Goal: Task Accomplishment & Management: Manage account settings

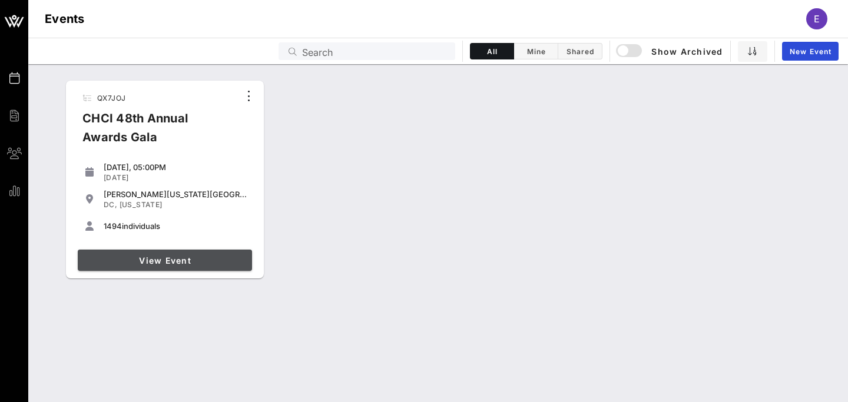
click at [184, 261] on span "View Event" at bounding box center [164, 261] width 165 height 10
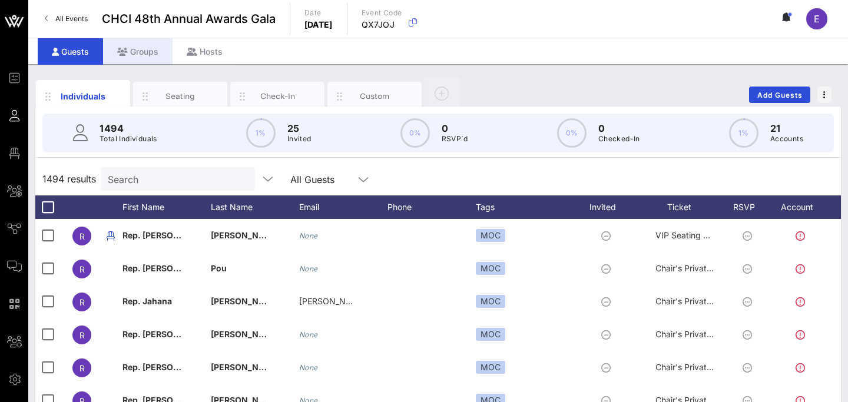
click at [146, 47] on div "Groups" at bounding box center [137, 51] width 69 height 26
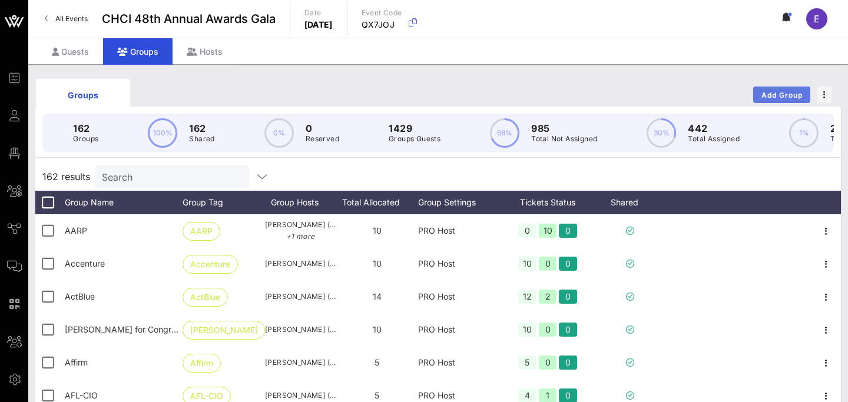
click at [771, 95] on span "Add Group" at bounding box center [782, 95] width 42 height 9
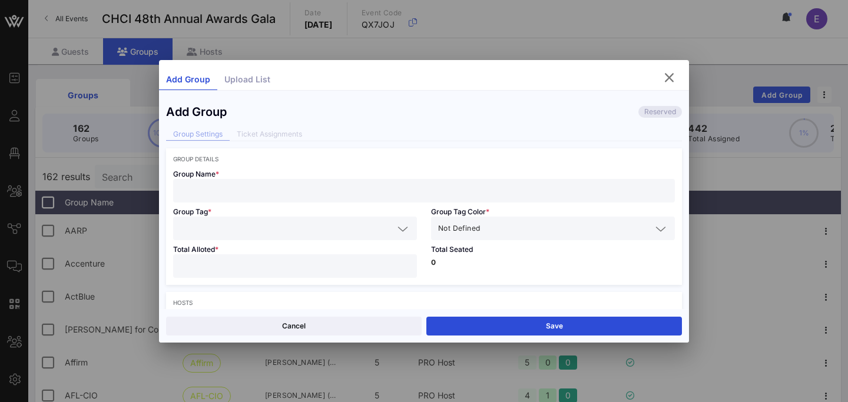
click at [270, 190] on input "text" at bounding box center [424, 190] width 488 height 15
paste input "Democratic Senatorial Campaign Committee (DSCC)"
type input "Democratic Senatorial Campaign Committee (DSCC)"
click at [264, 228] on input "text" at bounding box center [286, 228] width 213 height 15
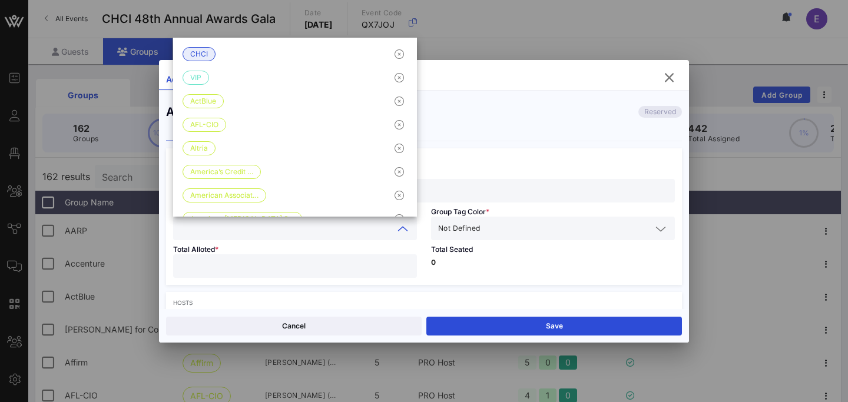
paste input "Democratic Senatorial Campaign Committee (DSCC)"
type input "Democratic Senatorial Campaign Committee (DSCC)"
click at [534, 241] on div "Total Seated 0" at bounding box center [553, 262] width 258 height 45
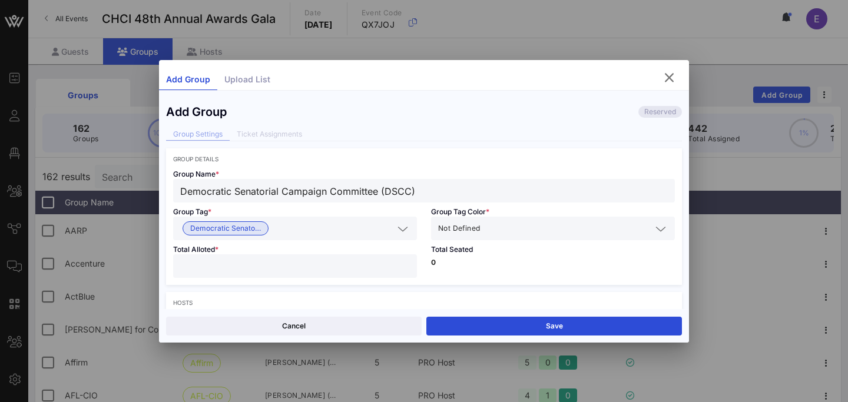
click at [510, 235] on input "text" at bounding box center [566, 228] width 169 height 15
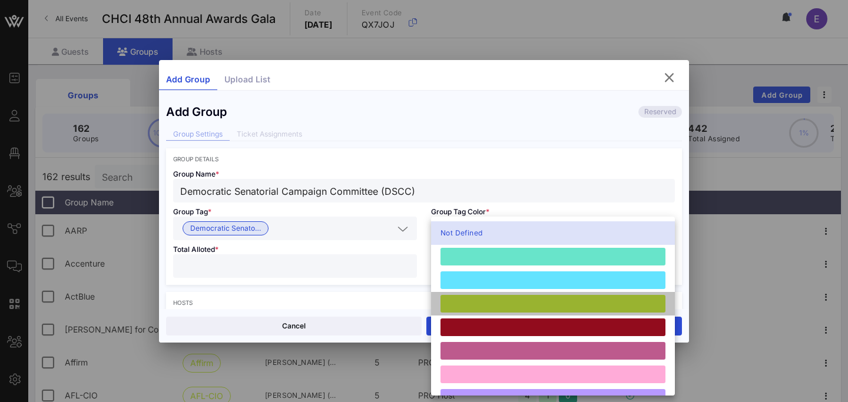
click at [482, 310] on div at bounding box center [552, 304] width 225 height 18
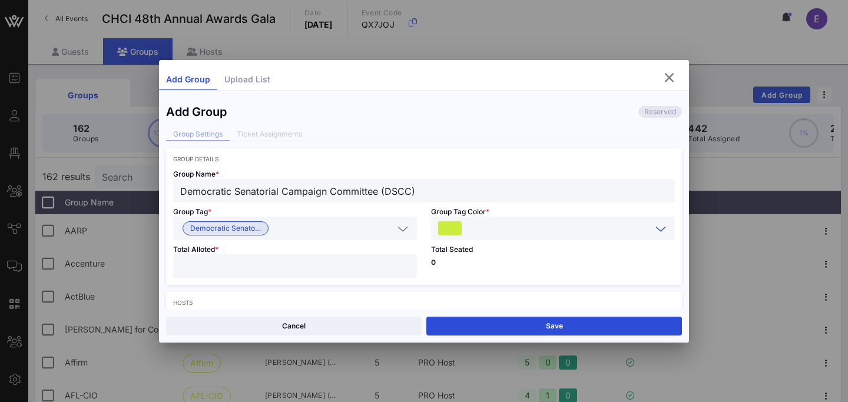
click at [315, 271] on input "number" at bounding box center [295, 266] width 230 height 15
type input "**"
click at [493, 277] on div "Total Seated 0" at bounding box center [553, 262] width 258 height 45
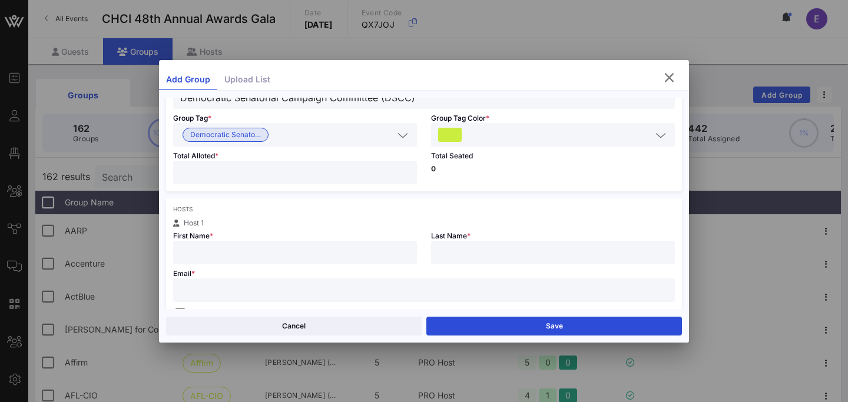
scroll to position [100, 0]
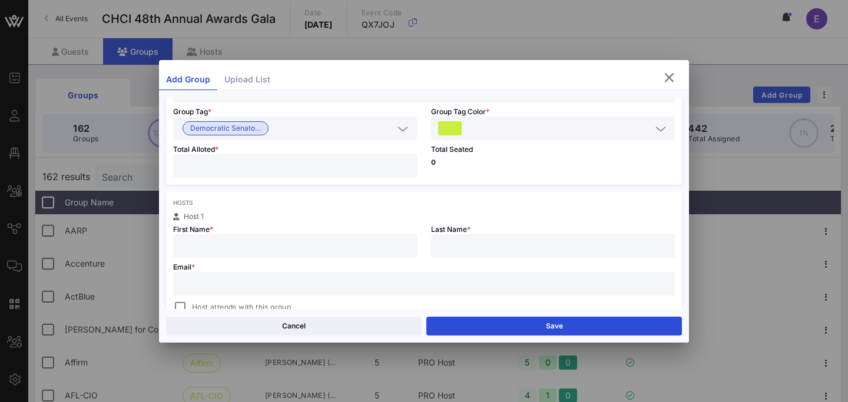
click at [273, 247] on input "text" at bounding box center [295, 245] width 230 height 15
paste input "[PERSON_NAME]"
click at [217, 250] on input "[PERSON_NAME]" at bounding box center [295, 245] width 230 height 15
type input "[PERSON_NAME]"
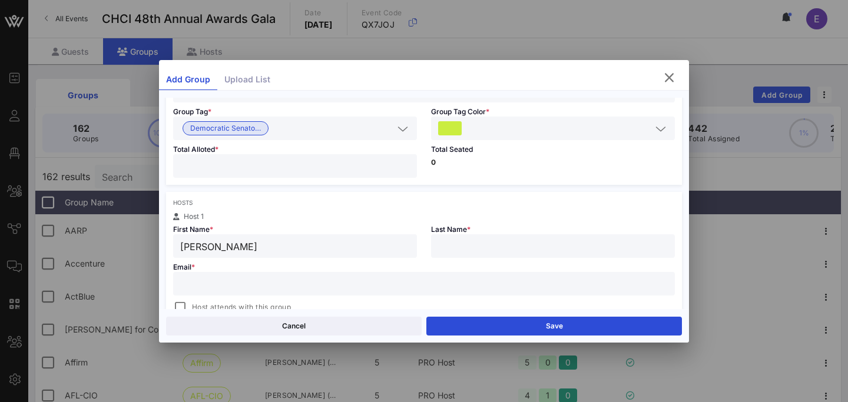
paste input "[PERSON_NAME]"
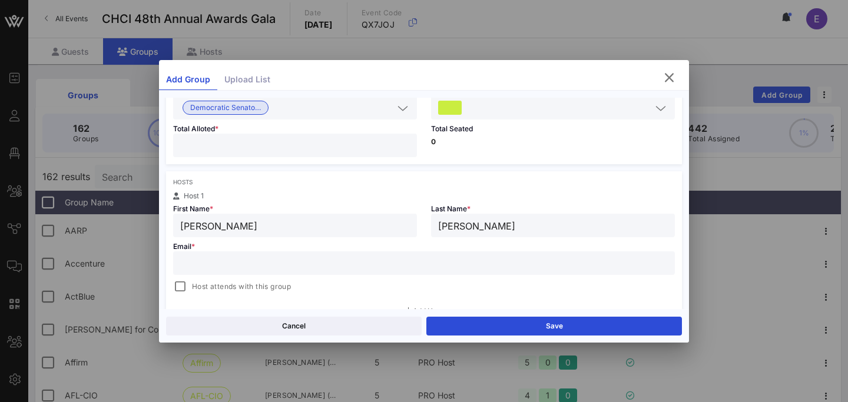
scroll to position [134, 0]
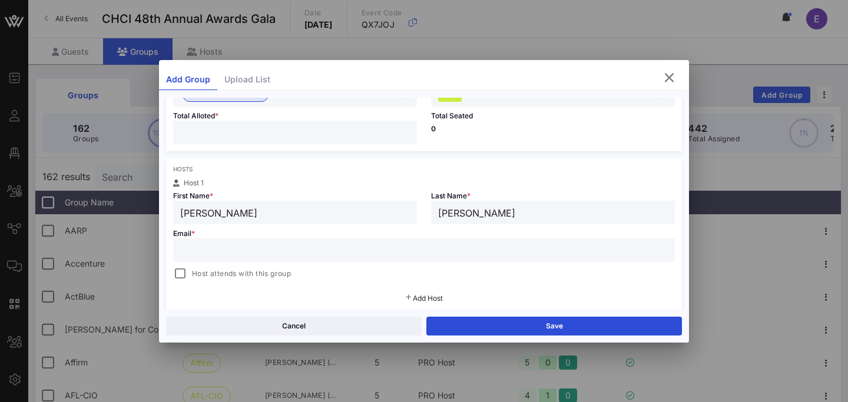
type input "[PERSON_NAME]"
click at [316, 250] on input "text" at bounding box center [424, 250] width 488 height 15
paste input "[PERSON_NAME][EMAIL_ADDRESS][DOMAIN_NAME]"
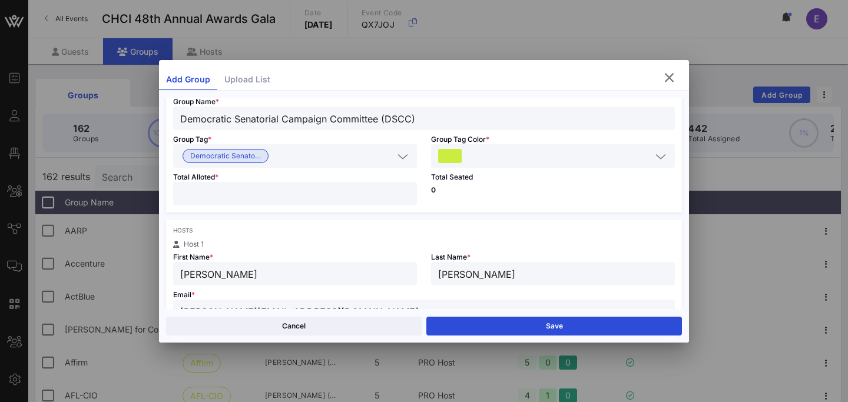
scroll to position [71, 0]
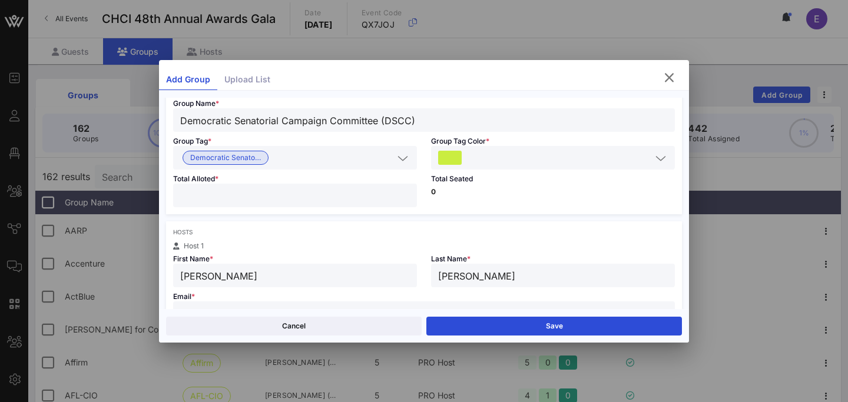
type input "[PERSON_NAME][EMAIL_ADDRESS][DOMAIN_NAME]"
click at [234, 196] on input "**" at bounding box center [295, 195] width 230 height 15
type input "*"
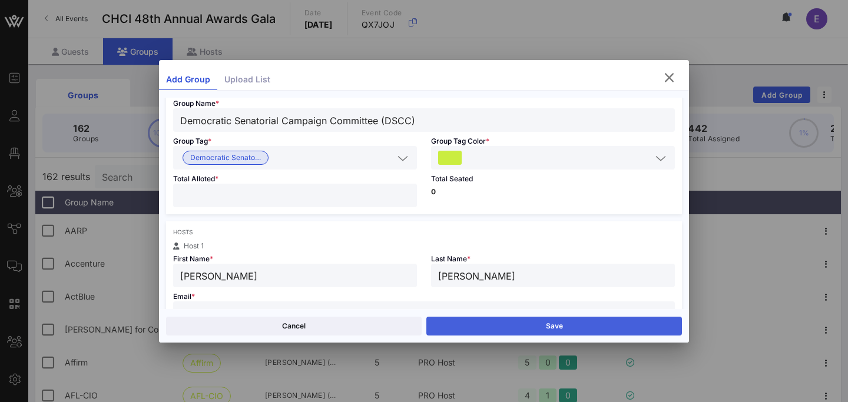
type input "*"
click at [579, 329] on button "Save" at bounding box center [554, 326] width 256 height 19
click at [574, 327] on button "Share" at bounding box center [554, 326] width 256 height 19
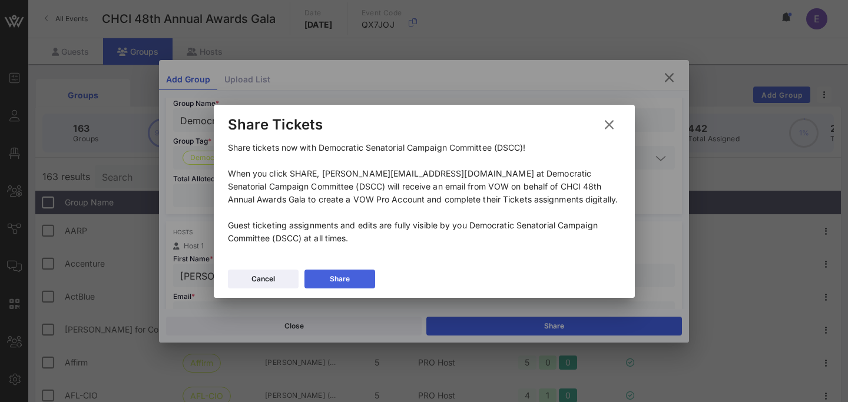
click at [359, 279] on button "Share" at bounding box center [339, 279] width 71 height 19
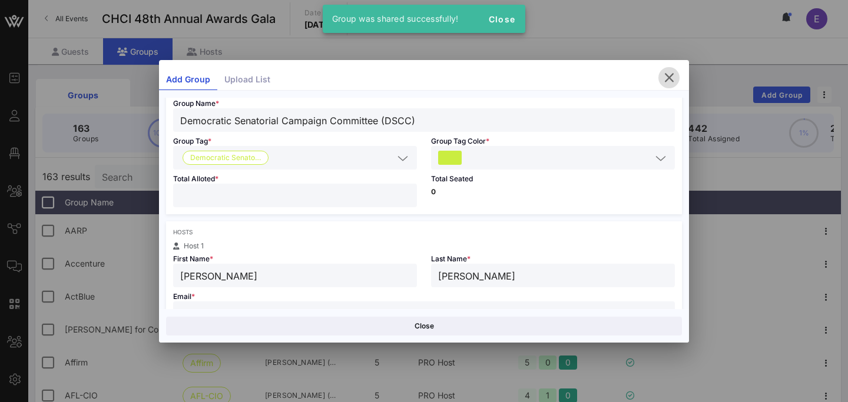
click at [669, 74] on icon "button" at bounding box center [669, 78] width 14 height 14
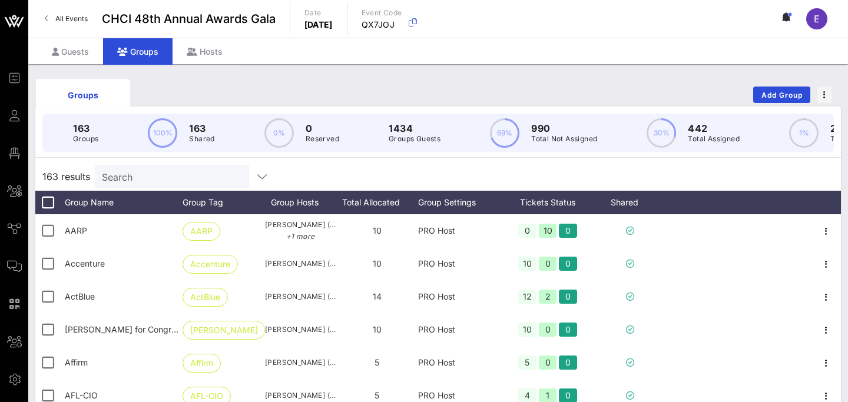
click at [167, 176] on input "Search" at bounding box center [171, 176] width 138 height 15
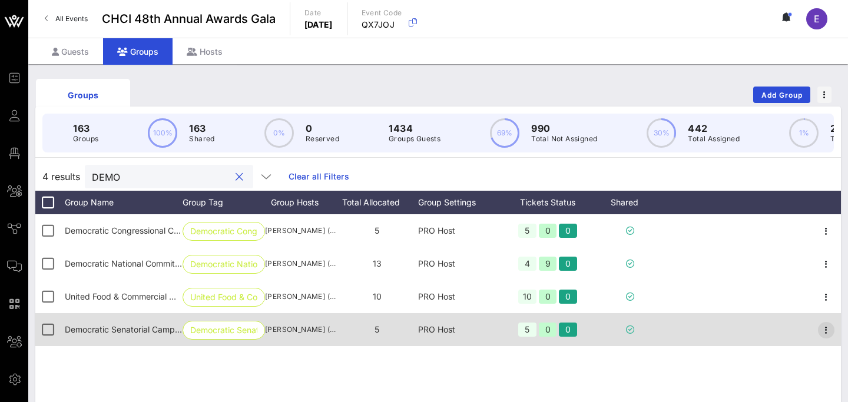
type input "DEMO"
click at [830, 327] on icon "button" at bounding box center [826, 330] width 14 height 14
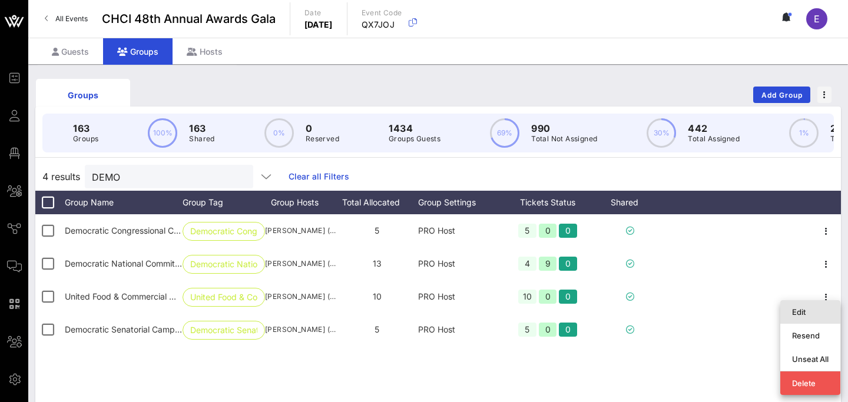
click at [806, 316] on div "Edit" at bounding box center [810, 311] width 37 height 9
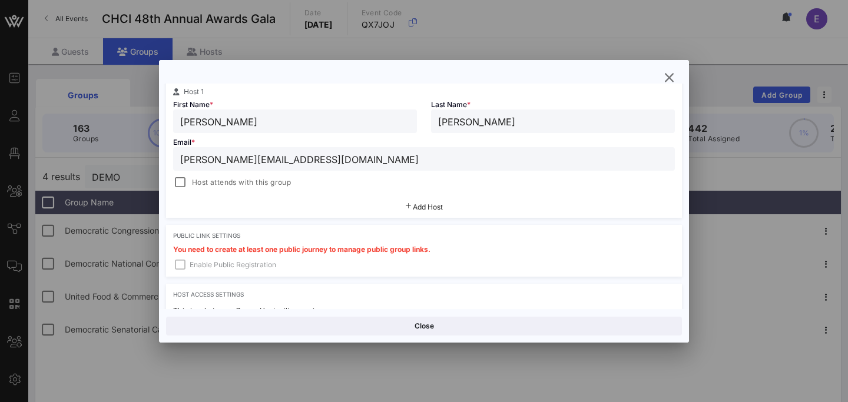
scroll to position [213, 0]
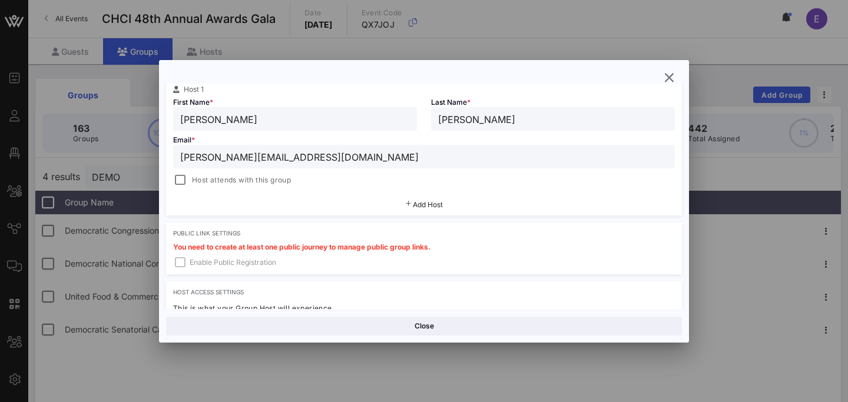
click at [430, 204] on span "Add Host" at bounding box center [428, 204] width 30 height 9
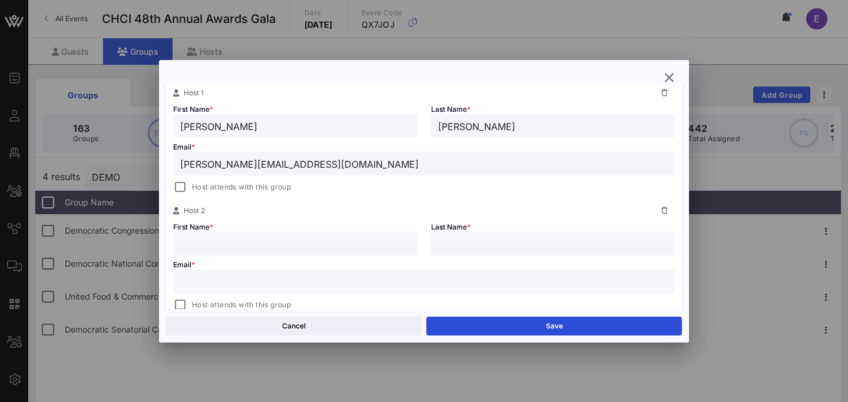
click at [310, 241] on input "text" at bounding box center [295, 243] width 230 height 15
paste input "CC: Londyn Marshall [EMAIL_ADDRESS][DOMAIN_NAME]"
drag, startPoint x: 200, startPoint y: 243, endPoint x: 158, endPoint y: 240, distance: 41.3
click at [159, 240] on div "Group Settings Shared Group Settings Ticket Assignments Group Details Group Nam…" at bounding box center [424, 197] width 530 height 226
click at [231, 241] on input "Londyn Marshall [EMAIL_ADDRESS][DOMAIN_NAME]" at bounding box center [295, 243] width 230 height 15
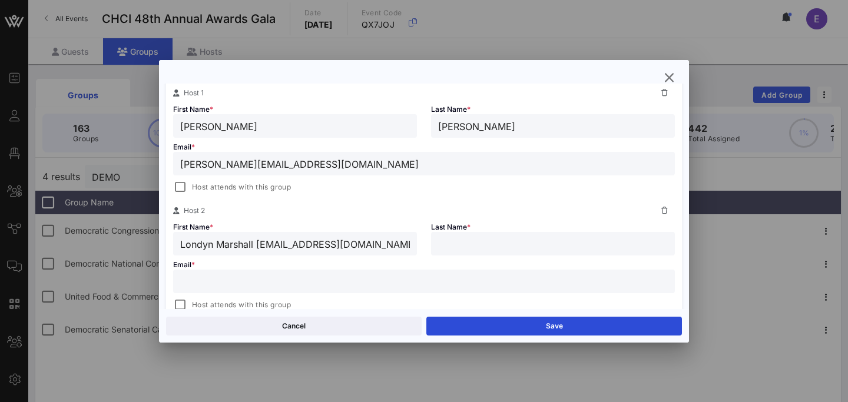
click at [231, 241] on input "Londyn Marshall [EMAIL_ADDRESS][DOMAIN_NAME]" at bounding box center [295, 243] width 230 height 15
type input "Londyn Marshall [EMAIL_ADDRESS][DOMAIN_NAME]"
click at [473, 244] on input "text" at bounding box center [553, 243] width 230 height 15
paste input "[PERSON_NAME]"
type input "[PERSON_NAME]"
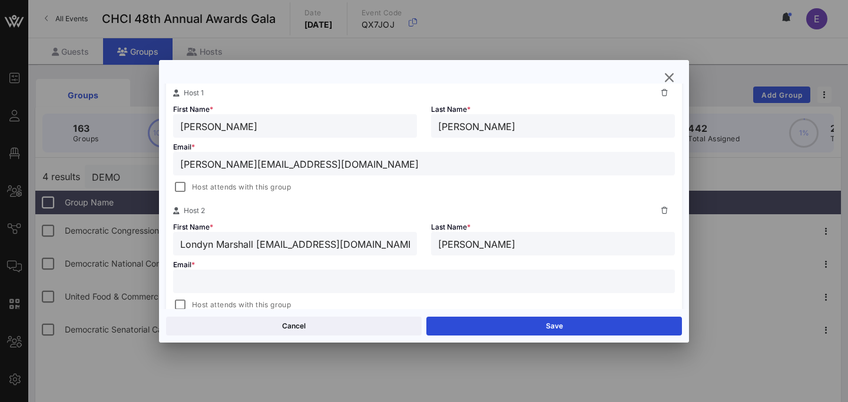
drag, startPoint x: 359, startPoint y: 245, endPoint x: 256, endPoint y: 246, distance: 103.6
click at [256, 246] on input "Londyn Marshall [EMAIL_ADDRESS][DOMAIN_NAME]" at bounding box center [295, 243] width 230 height 15
click at [257, 282] on input "text" at bounding box center [424, 281] width 488 height 15
paste input "[PERSON_NAME][EMAIL_ADDRESS][DOMAIN_NAME]"
type input "[PERSON_NAME][EMAIL_ADDRESS][DOMAIN_NAME]"
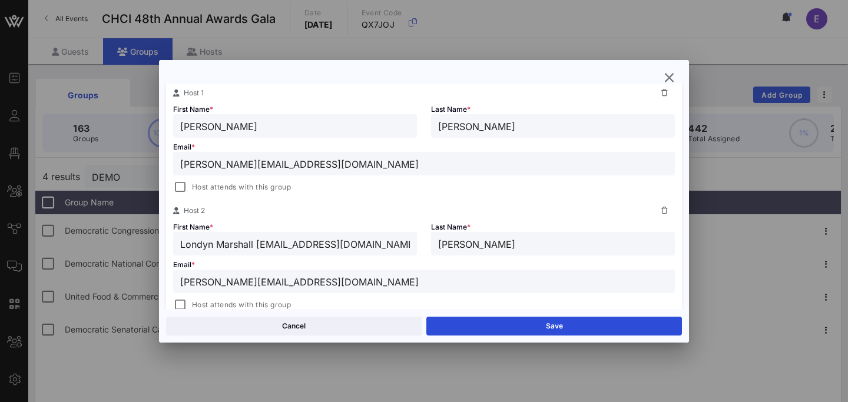
drag, startPoint x: 353, startPoint y: 240, endPoint x: 217, endPoint y: 244, distance: 135.5
click at [217, 244] on input "Londyn Marshall [EMAIL_ADDRESS][DOMAIN_NAME]" at bounding box center [295, 243] width 230 height 15
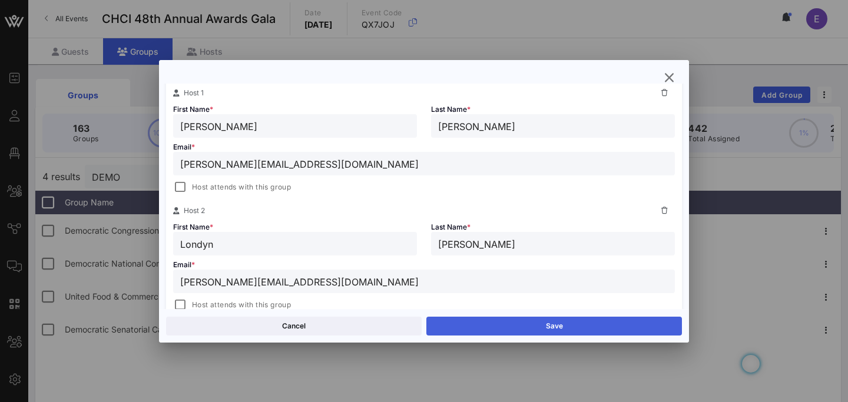
type input "Londyn"
click at [502, 326] on button "Save" at bounding box center [554, 326] width 256 height 19
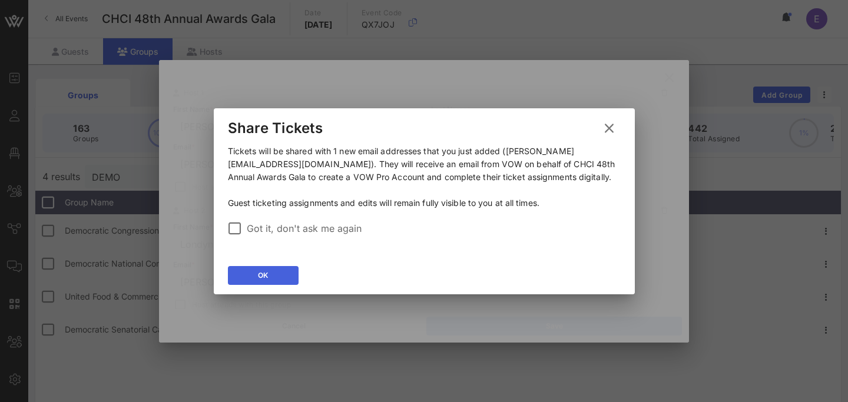
click at [268, 276] on button "OK" at bounding box center [263, 275] width 71 height 19
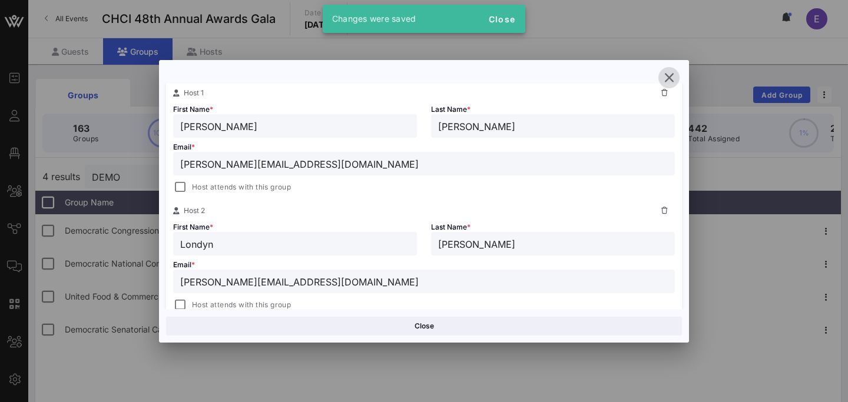
click at [671, 74] on icon "button" at bounding box center [669, 78] width 14 height 14
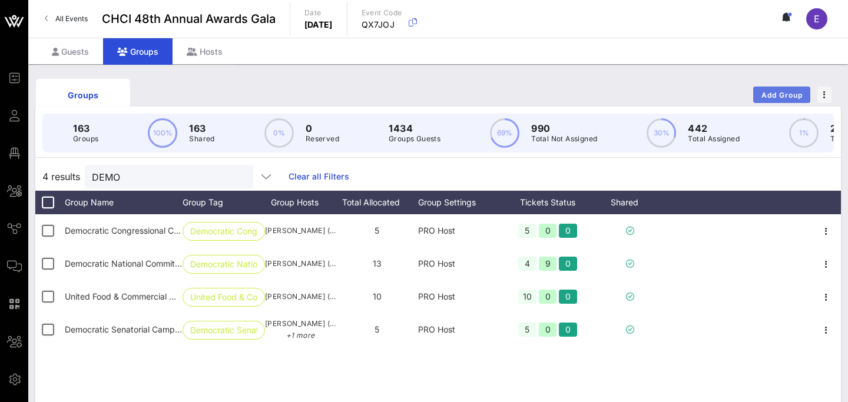
click at [783, 91] on span "Add Group" at bounding box center [782, 95] width 42 height 9
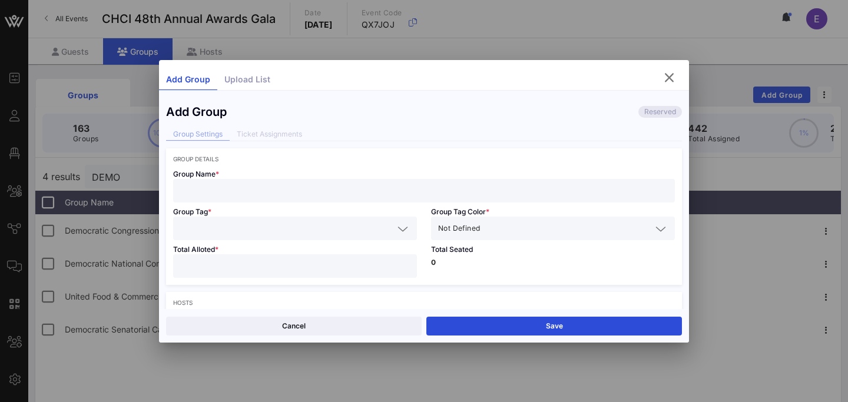
click at [370, 188] on input "text" at bounding box center [424, 190] width 488 height 15
paste input "CTIA"
type input "CTIA"
click at [274, 223] on input "text" at bounding box center [286, 228] width 213 height 15
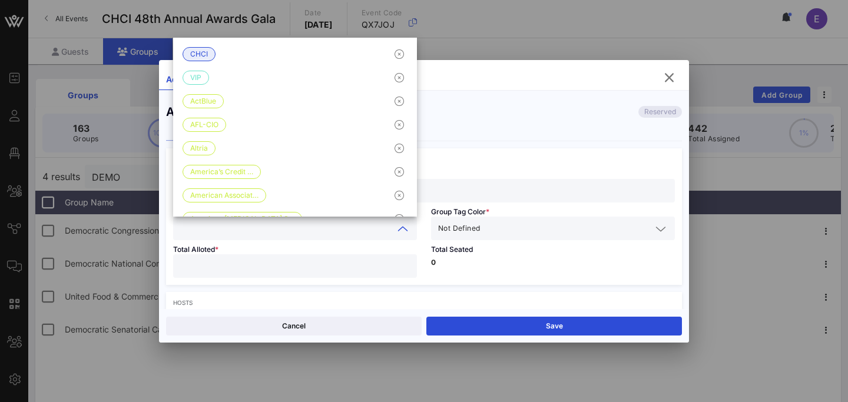
paste input "CTIA"
type input "CTIA"
click at [494, 228] on input "text" at bounding box center [566, 228] width 169 height 15
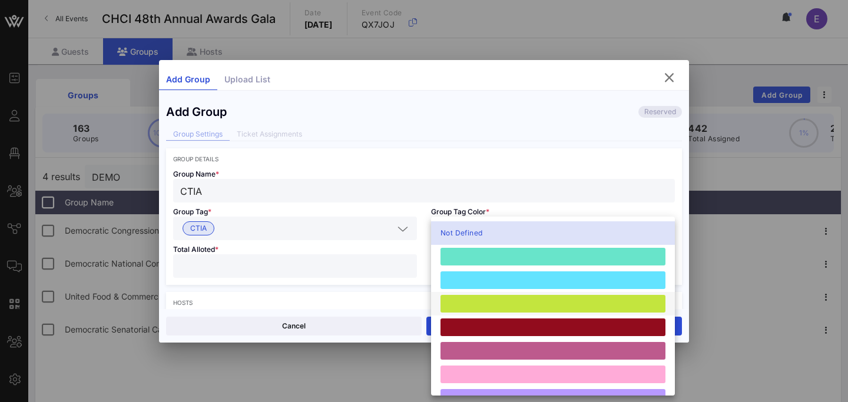
click at [491, 304] on div at bounding box center [552, 304] width 225 height 18
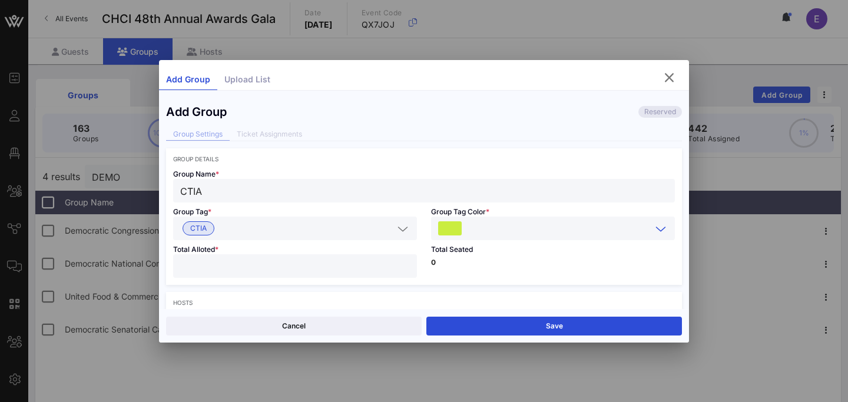
click at [319, 259] on input "number" at bounding box center [295, 266] width 230 height 15
type input "**"
click at [521, 263] on p "0" at bounding box center [553, 262] width 244 height 7
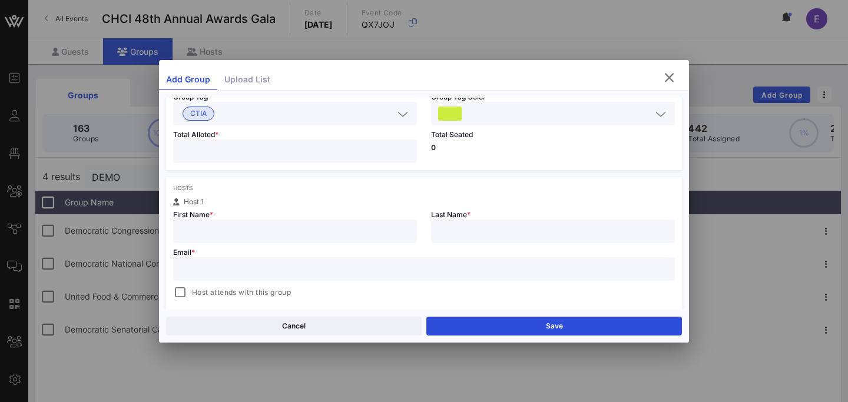
scroll to position [130, 0]
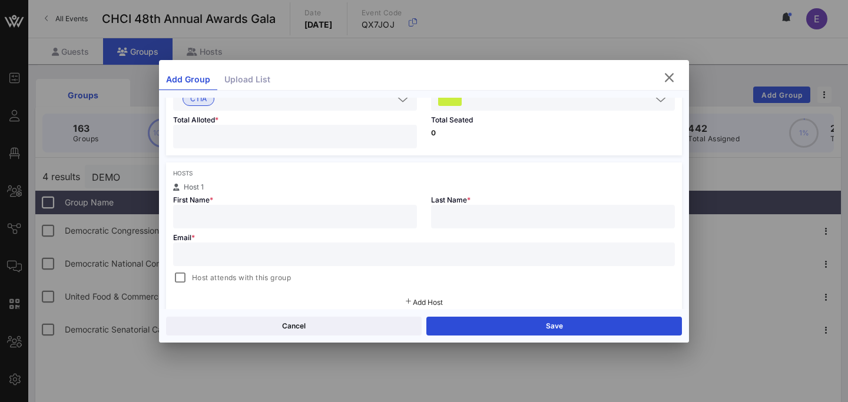
click at [259, 222] on input "text" at bounding box center [295, 216] width 230 height 15
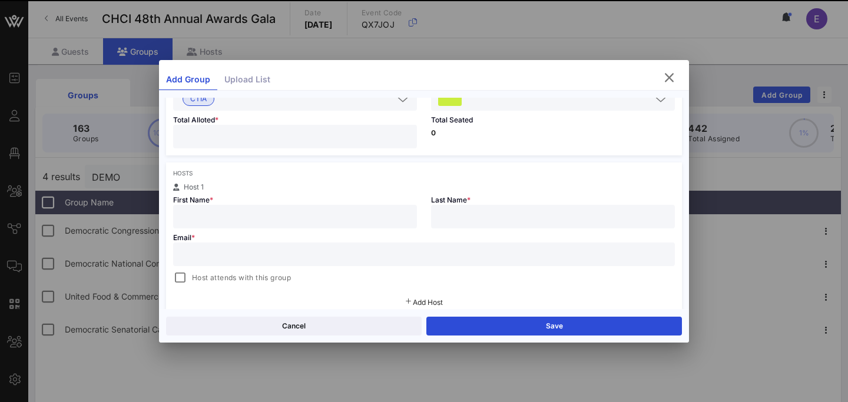
paste input "[PERSON_NAME]"
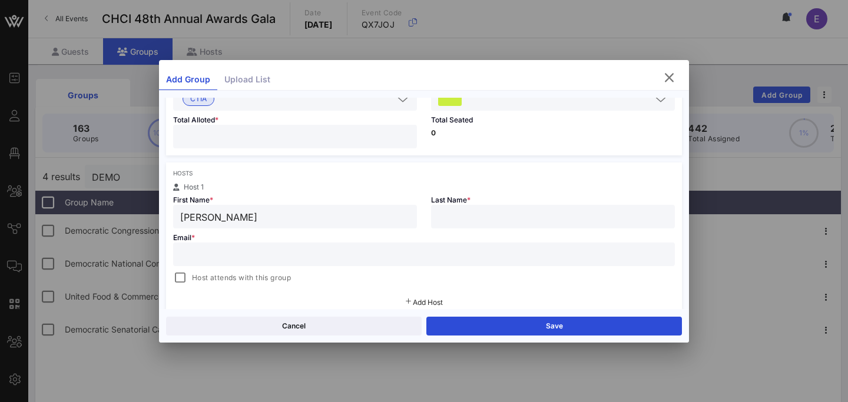
click at [230, 217] on input "[PERSON_NAME]" at bounding box center [295, 216] width 230 height 15
type input "[PERSON_NAME]"
paste input "[PERSON_NAME]"
type input "[PERSON_NAME]"
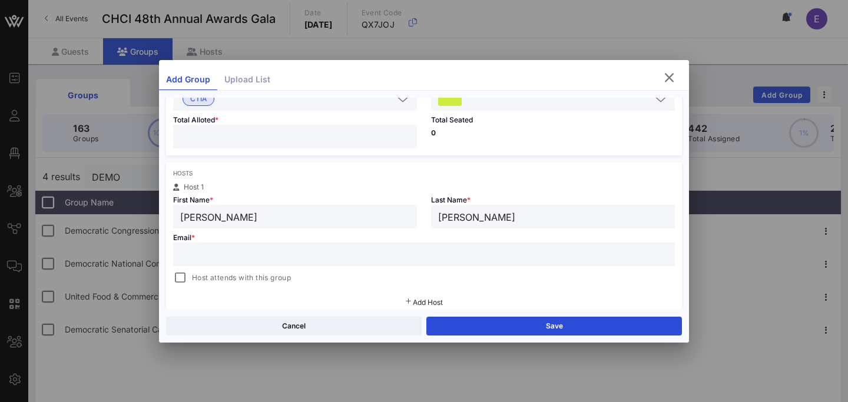
click at [384, 250] on input "text" at bounding box center [424, 254] width 488 height 15
paste input "[EMAIL_ADDRESS][DOMAIN_NAME]"
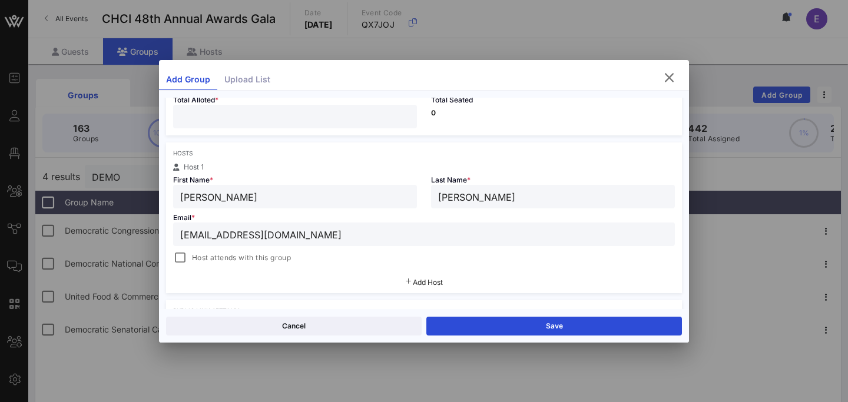
scroll to position [151, 0]
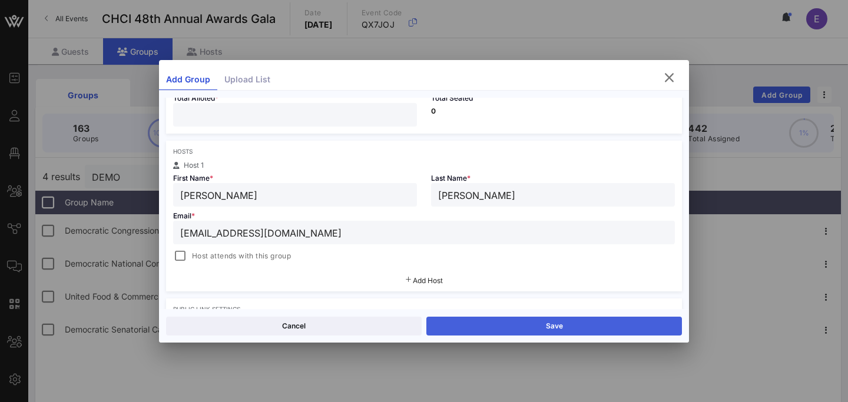
click at [540, 332] on button "Save" at bounding box center [554, 326] width 256 height 19
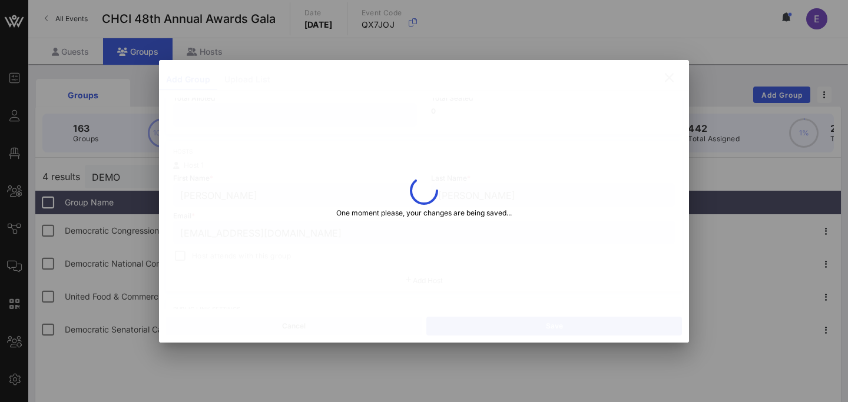
type input "[EMAIL_ADDRESS][DOMAIN_NAME]"
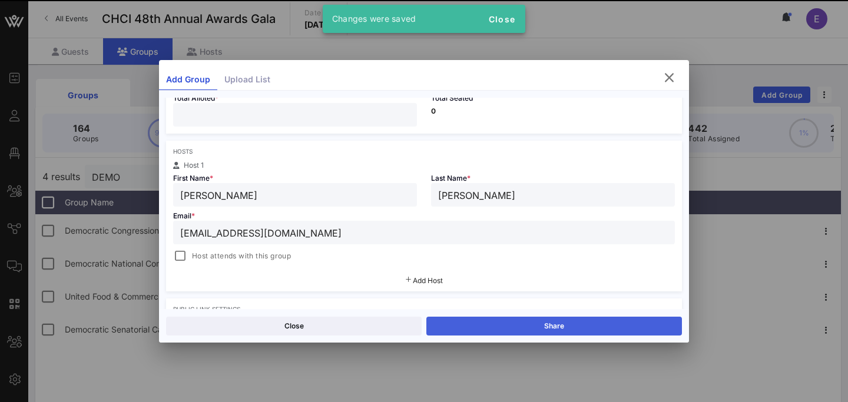
click at [533, 330] on button "Share" at bounding box center [554, 326] width 256 height 19
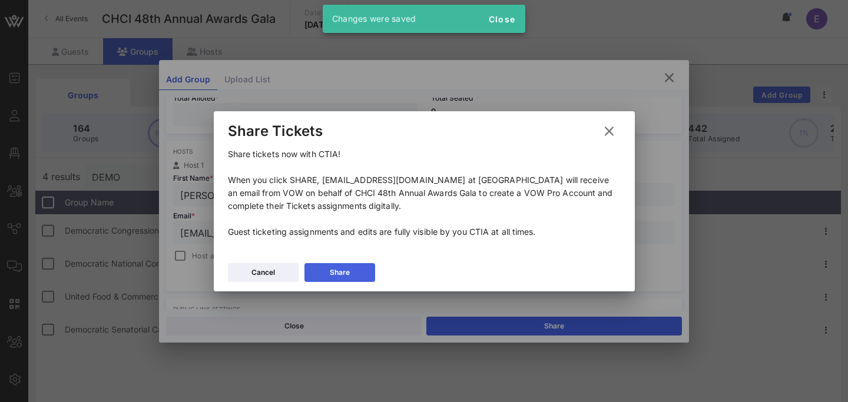
click at [363, 273] on button "Share" at bounding box center [339, 272] width 71 height 19
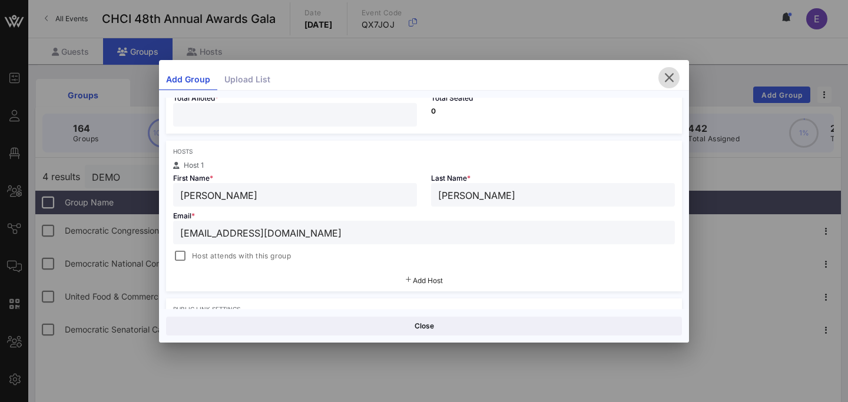
click at [672, 74] on icon "button" at bounding box center [669, 78] width 14 height 14
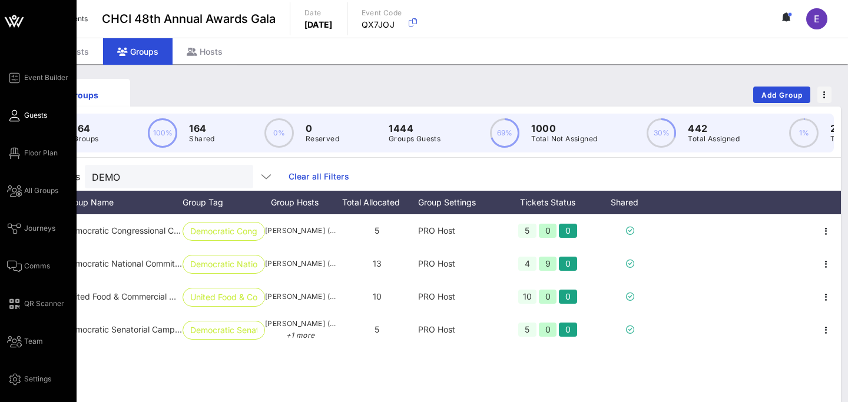
click at [31, 118] on span "Guests" at bounding box center [35, 115] width 23 height 11
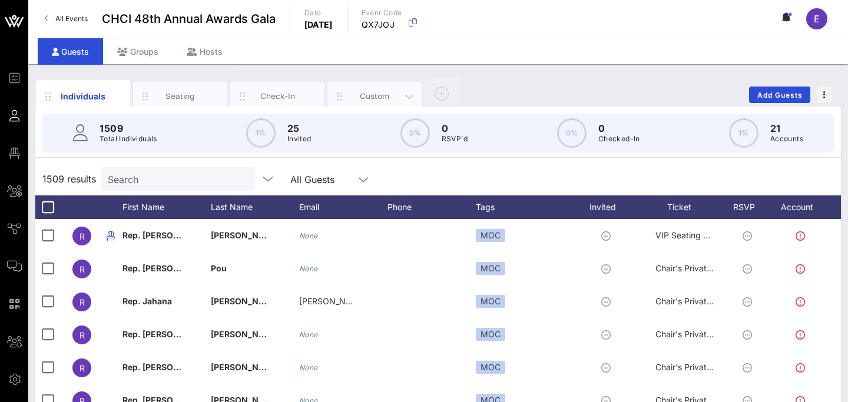
click at [377, 94] on div "Custom" at bounding box center [375, 96] width 52 height 11
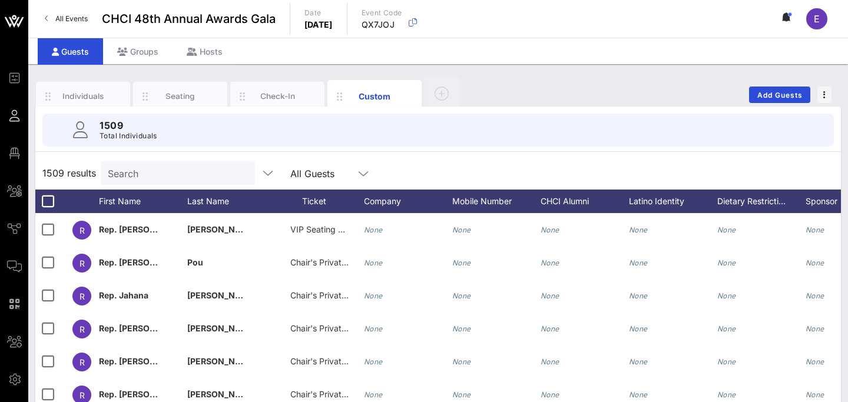
click at [155, 178] on input "Search" at bounding box center [177, 172] width 138 height 15
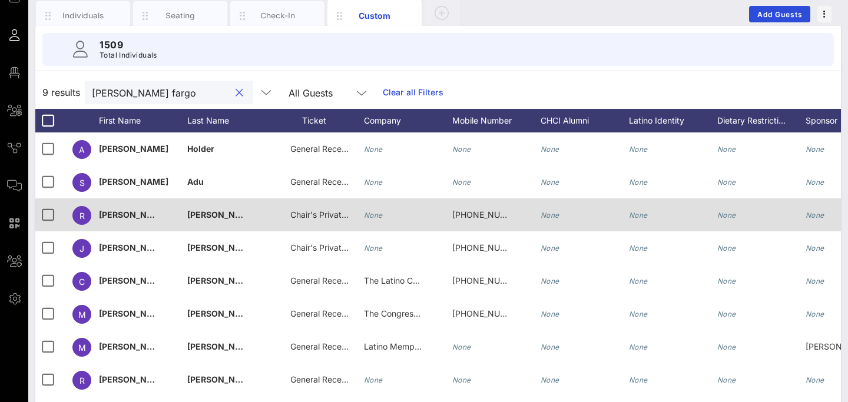
scroll to position [82, 0]
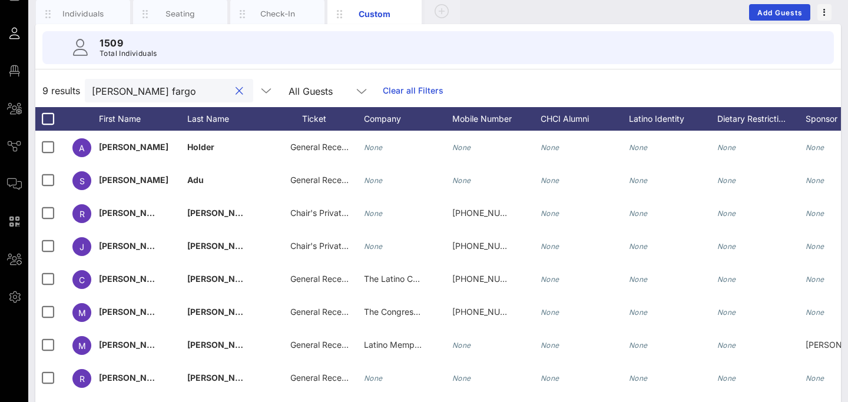
type input "[PERSON_NAME] fargo"
